Goal: Check status: Check status

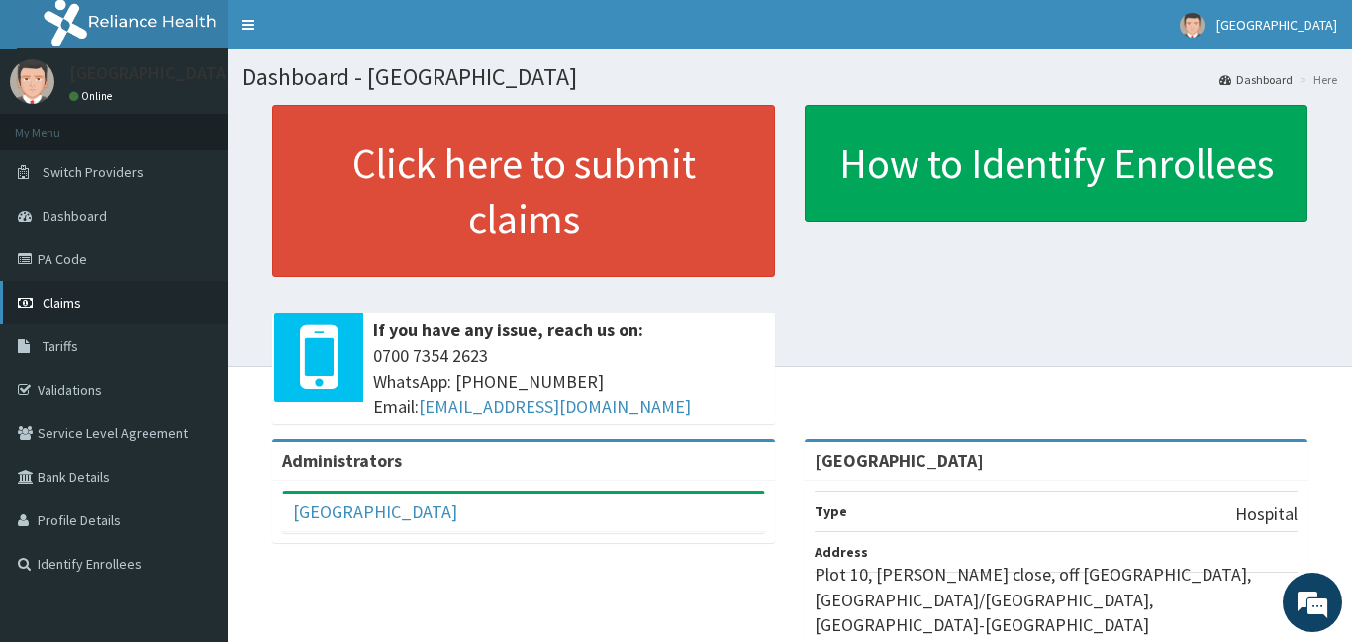
click at [68, 306] on span "Claims" at bounding box center [62, 303] width 39 height 18
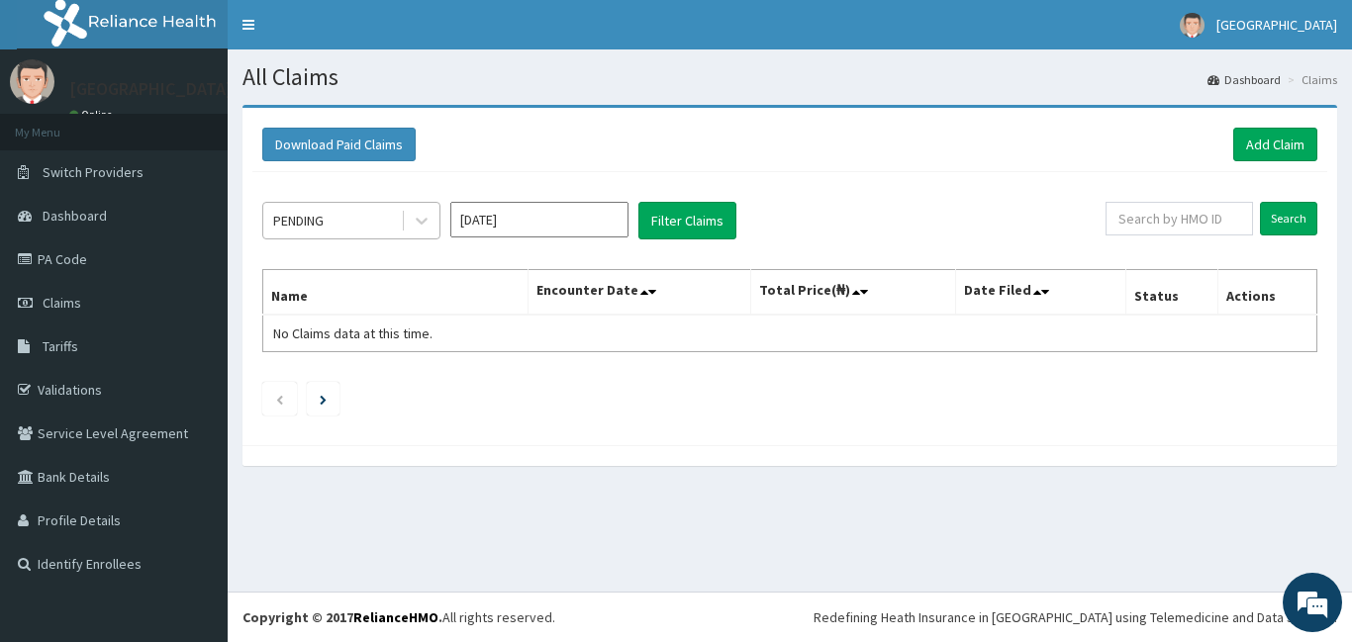
click at [359, 211] on div "PENDING" at bounding box center [332, 221] width 138 height 32
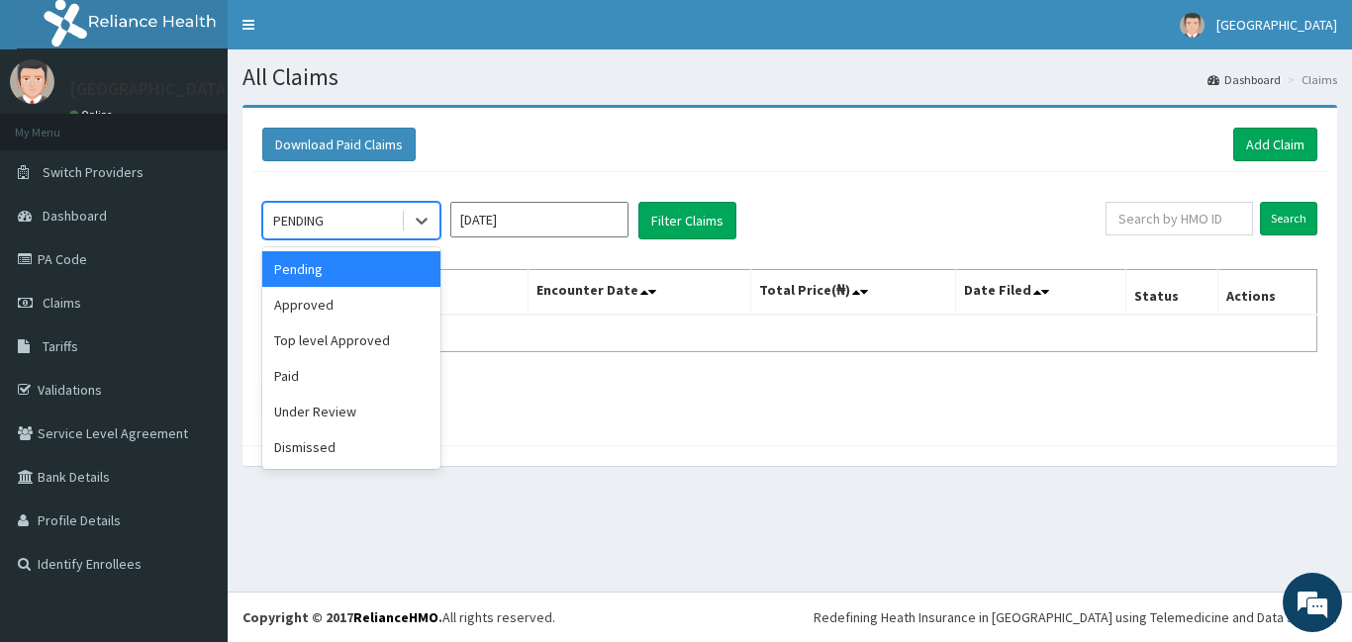
click at [407, 276] on div "Pending" at bounding box center [351, 269] width 178 height 36
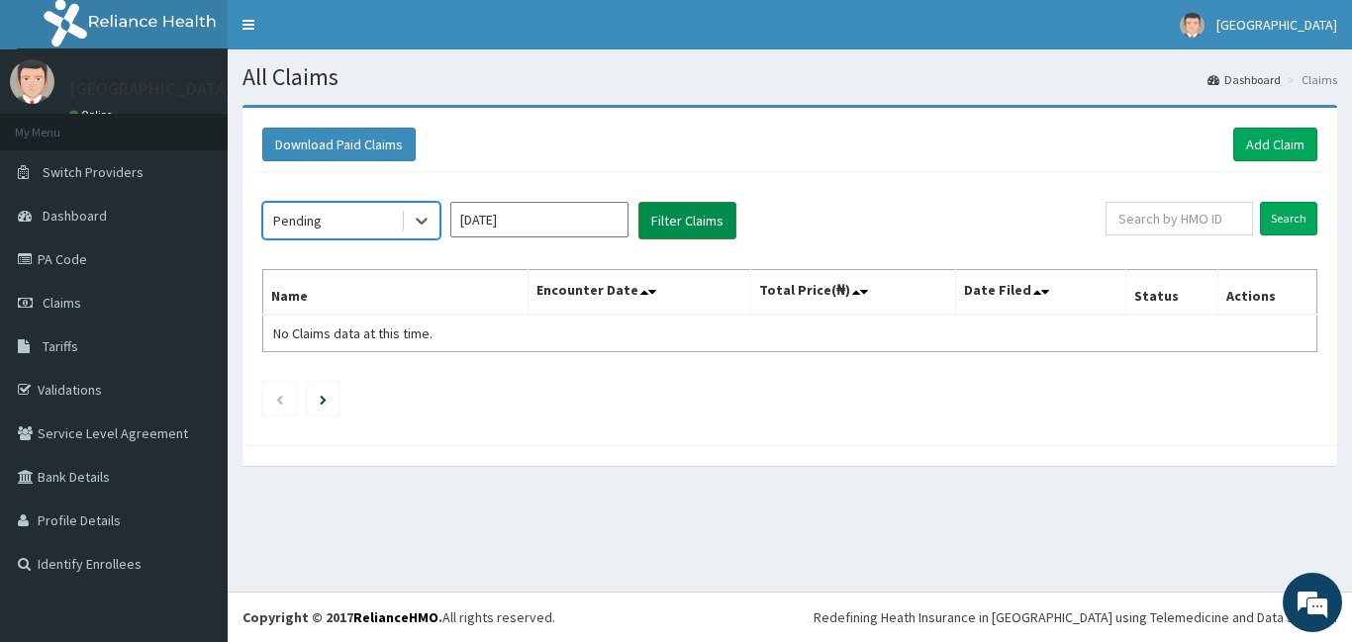
click at [654, 232] on button "Filter Claims" at bounding box center [687, 221] width 98 height 38
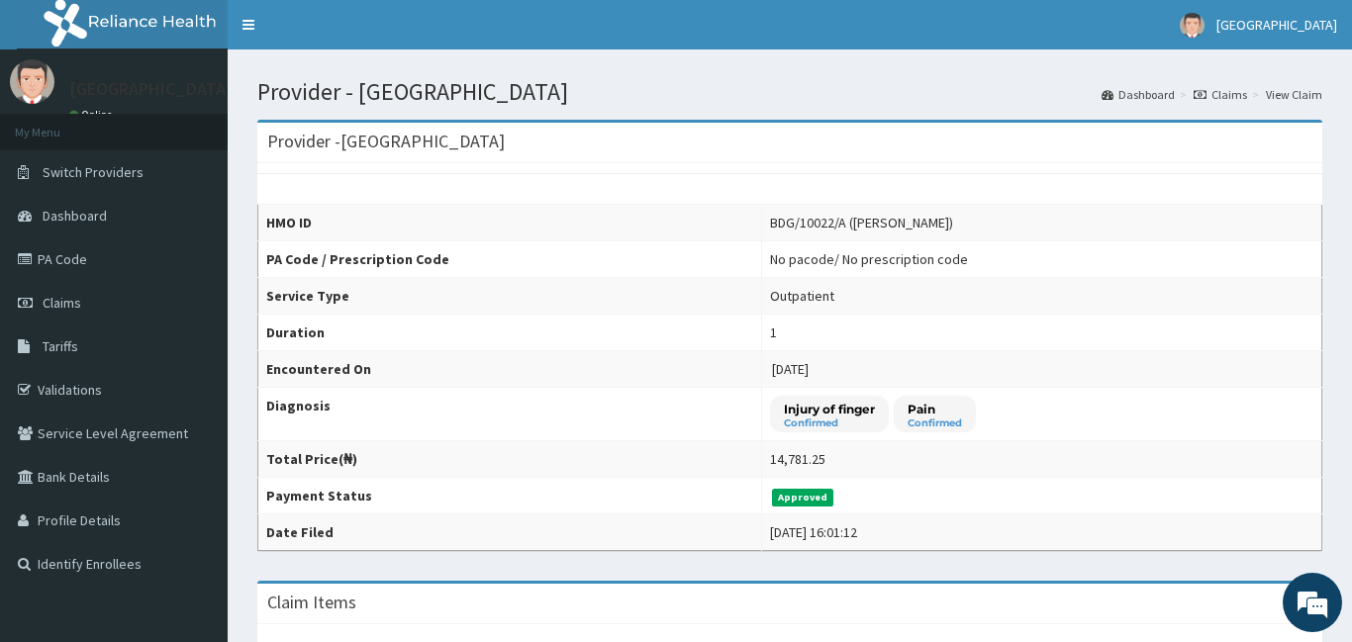
click at [762, 352] on td "[DATE]" at bounding box center [1041, 369] width 560 height 37
